Goal: Task Accomplishment & Management: Manage account settings

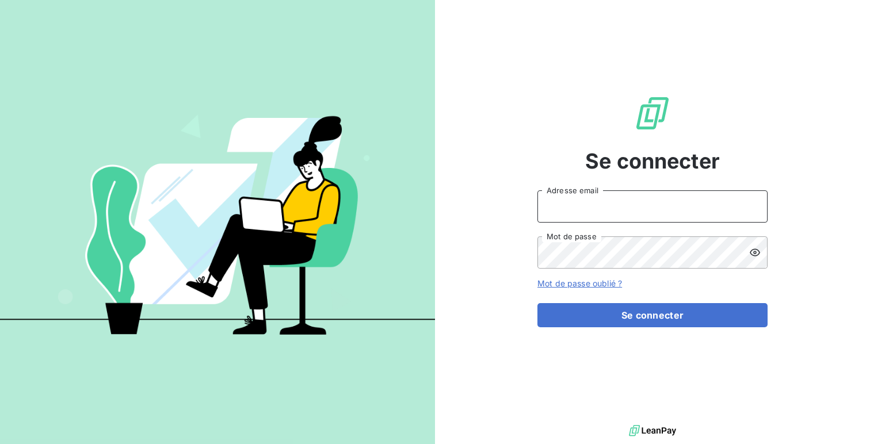
click at [614, 209] on input "Adresse email" at bounding box center [653, 207] width 230 height 32
type input "admin@clubinterpharmaceutique"
click at [538, 303] on button "Se connecter" at bounding box center [653, 315] width 230 height 24
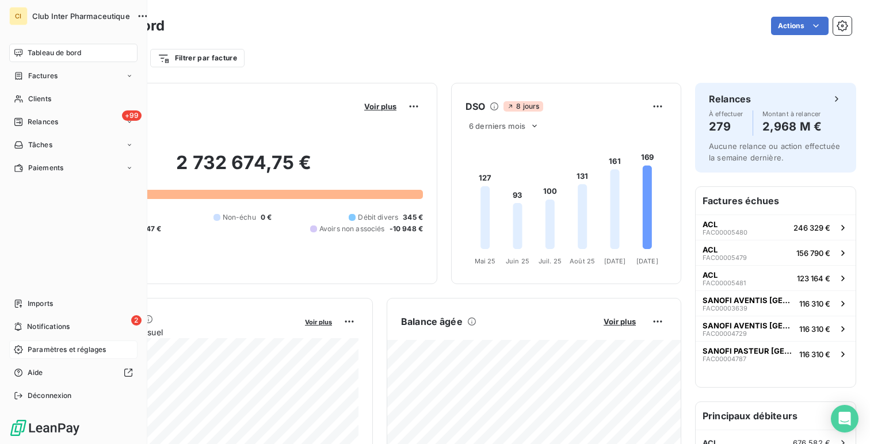
click at [52, 347] on span "Paramètres et réglages" at bounding box center [67, 350] width 78 height 10
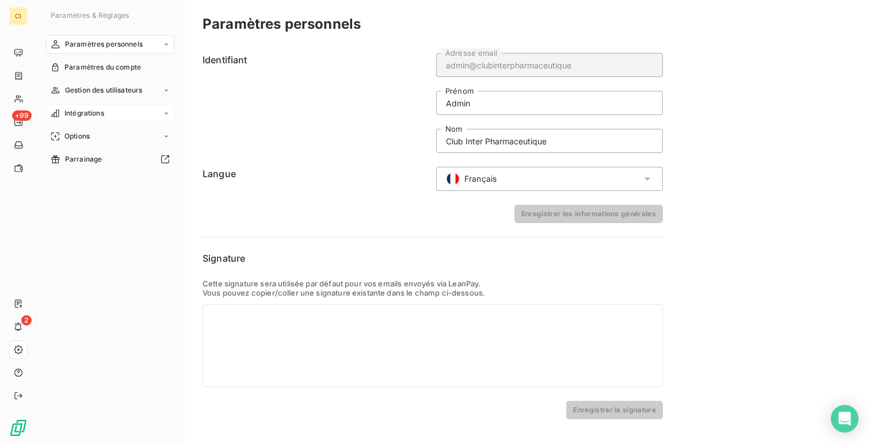
click at [95, 117] on span "Intégrations" at bounding box center [84, 113] width 40 height 10
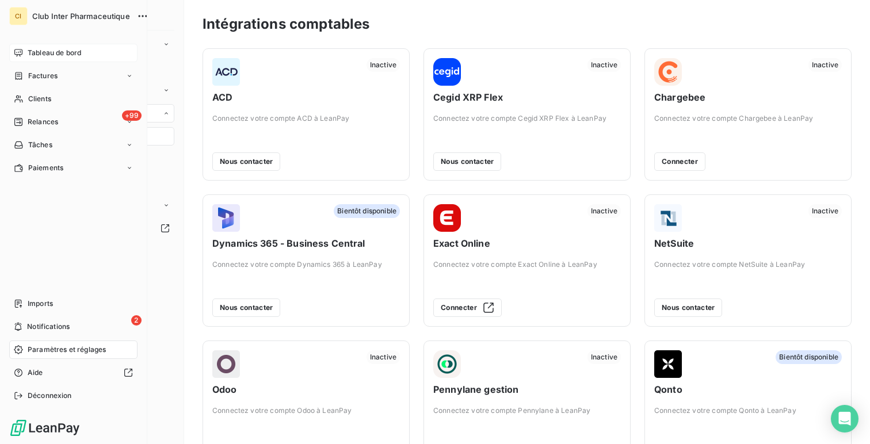
click at [56, 50] on span "Tableau de bord" at bounding box center [55, 53] width 54 height 10
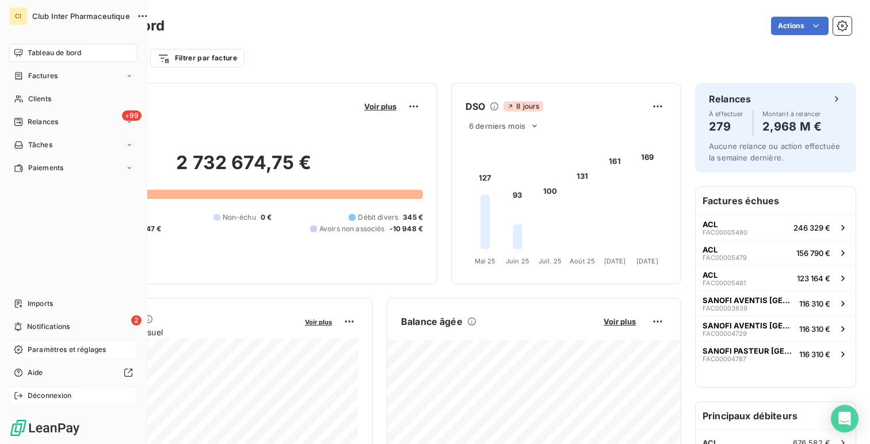
click at [49, 402] on div "Déconnexion" at bounding box center [73, 396] width 128 height 18
